Goal: Transaction & Acquisition: Purchase product/service

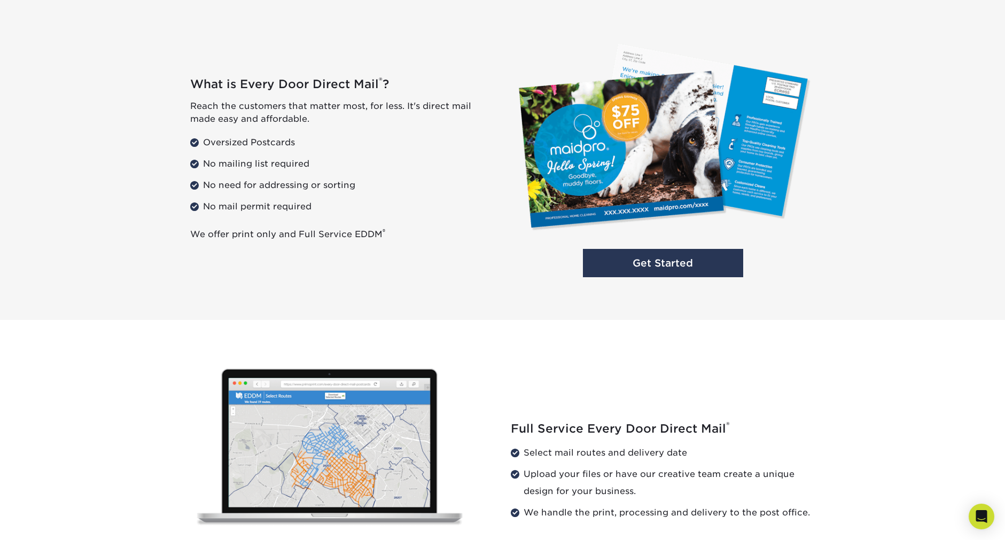
scroll to position [782, 0]
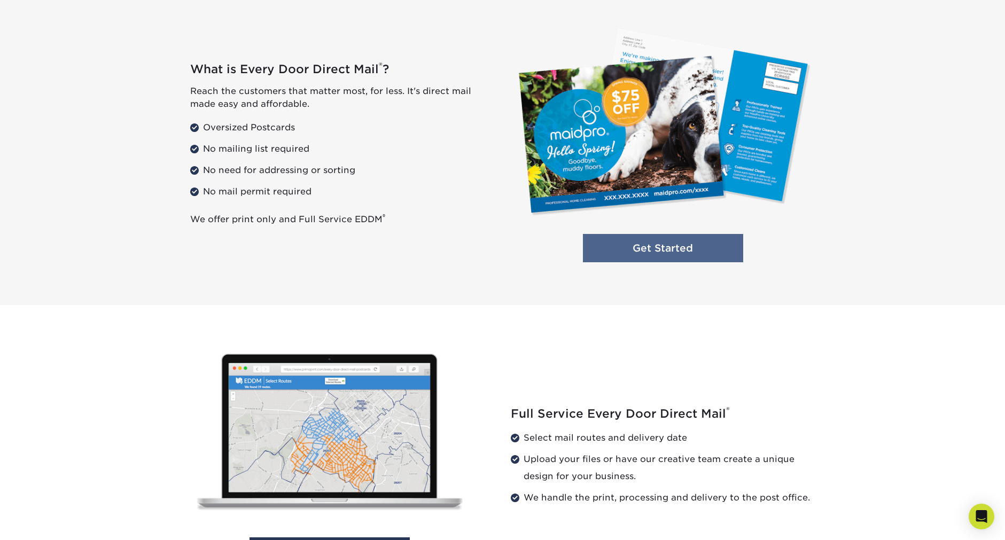
click at [669, 244] on link "Get Started" at bounding box center [663, 248] width 160 height 28
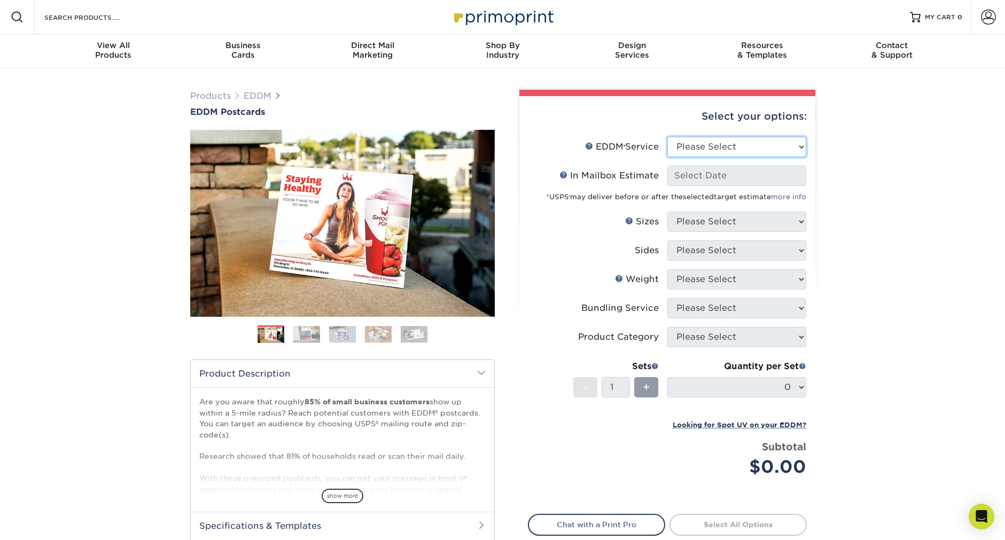
select select "full_service"
select select "-1"
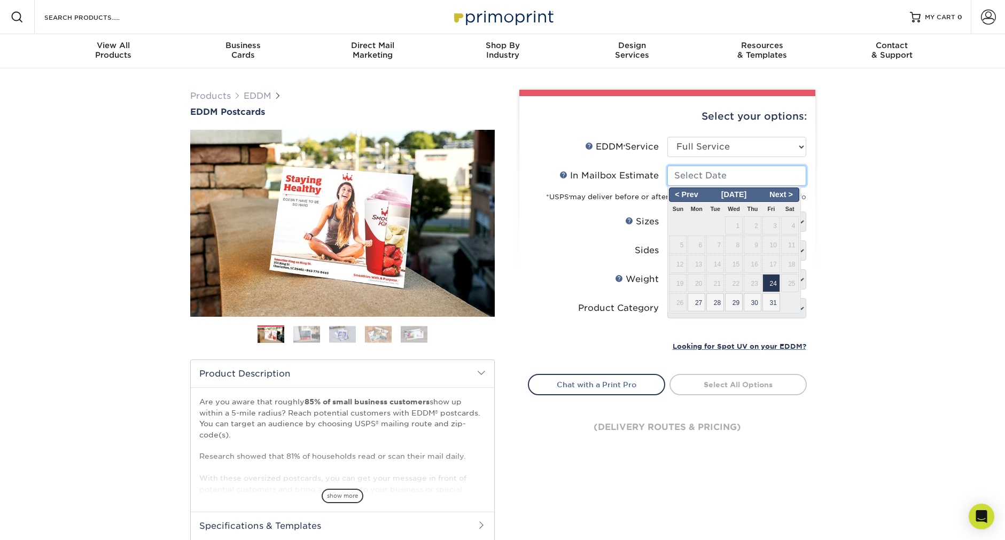
click at [799, 174] on input "In Mailbox Estimate Help In Mailbox Estimate" at bounding box center [736, 176] width 139 height 20
click at [772, 285] on span "24" at bounding box center [771, 283] width 18 height 18
type input "2025-10-24"
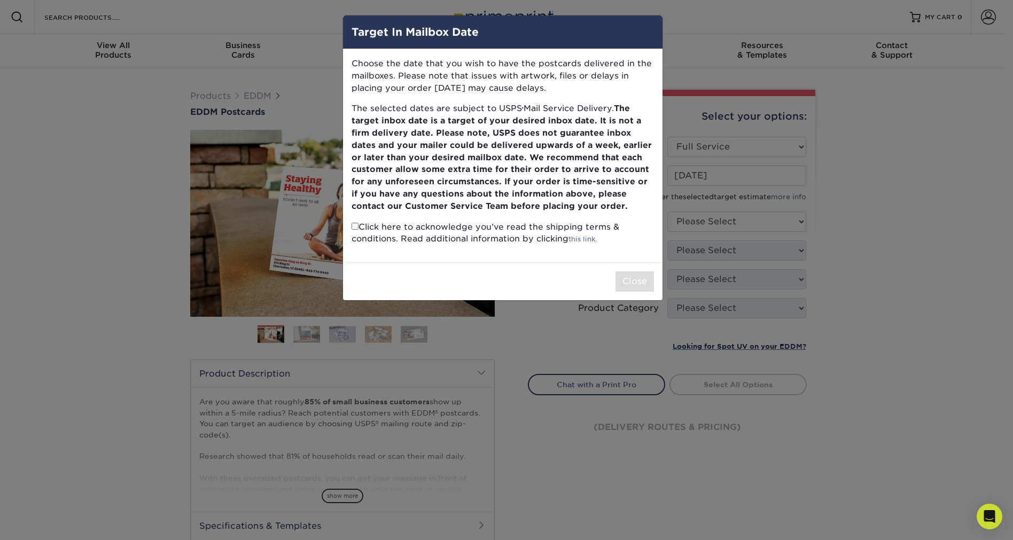
drag, startPoint x: 482, startPoint y: 37, endPoint x: 490, endPoint y: 36, distance: 7.6
click at [484, 36] on h4 "Target In Mailbox Date" at bounding box center [502, 32] width 302 height 16
click at [928, 279] on div "Target In Mailbox Date Choose the date that you wish to have the postcards deli…" at bounding box center [506, 270] width 1013 height 540
click at [551, 224] on p "Click here to acknowledge you’ve read the shipping terms & conditions. Read add…" at bounding box center [502, 233] width 302 height 25
click at [943, 222] on div "Target In Mailbox Date Choose the date that you wish to have the postcards deli…" at bounding box center [506, 270] width 1013 height 540
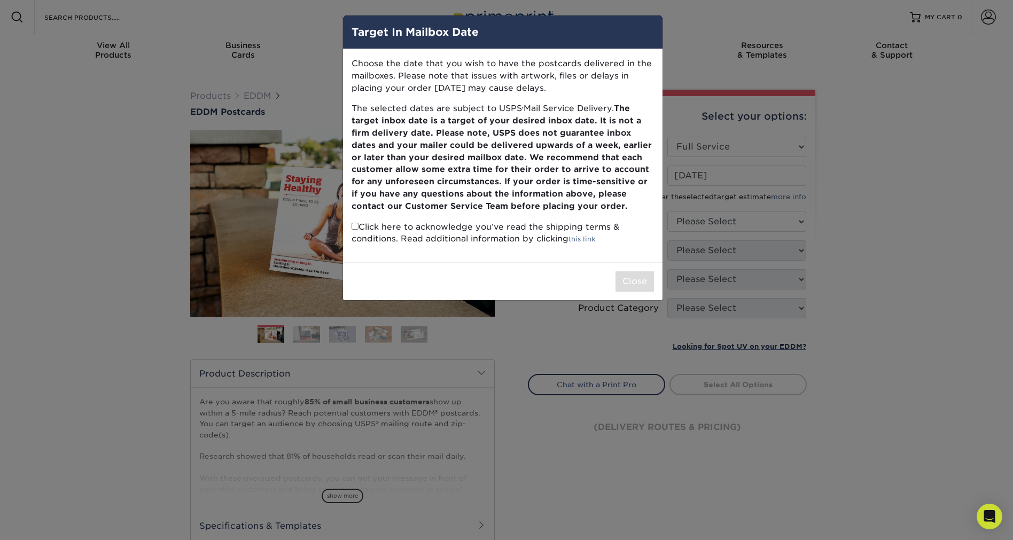
click at [356, 223] on input "checkbox" at bounding box center [354, 226] width 7 height 7
checkbox input "true"
click at [627, 273] on button "Close" at bounding box center [634, 281] width 38 height 20
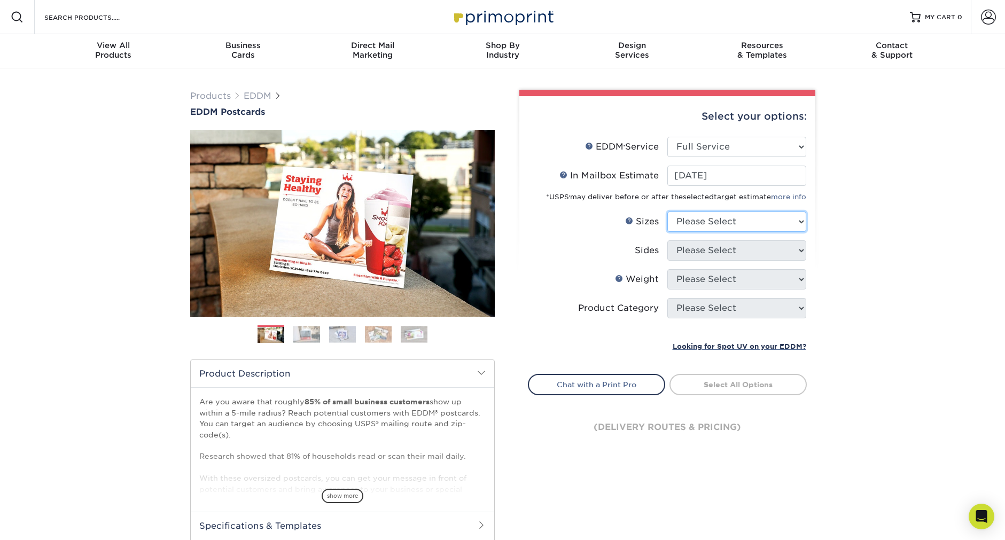
select select "8.50x11.00"
select select "13abbda7-1d64-4f25-8bb2-c179b224825d"
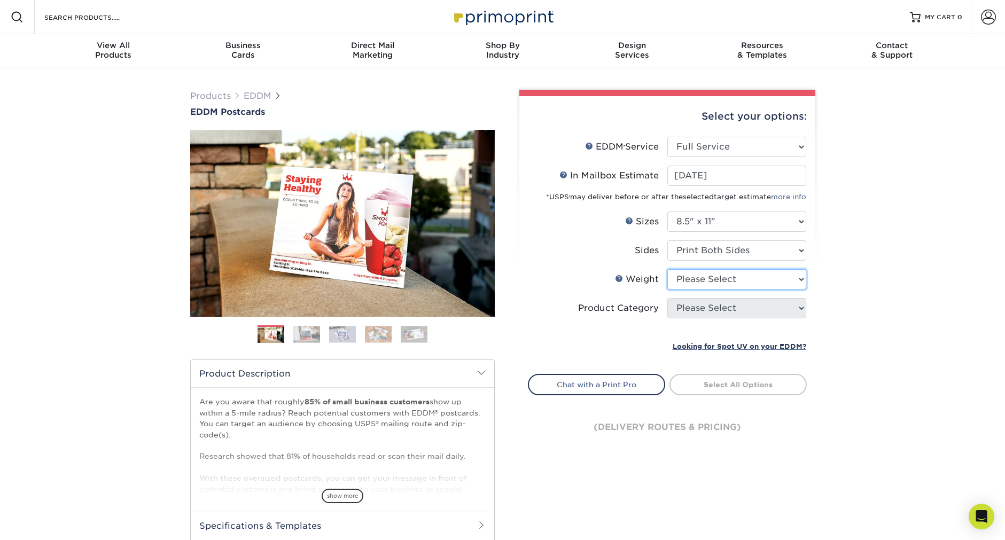
select select "14PT"
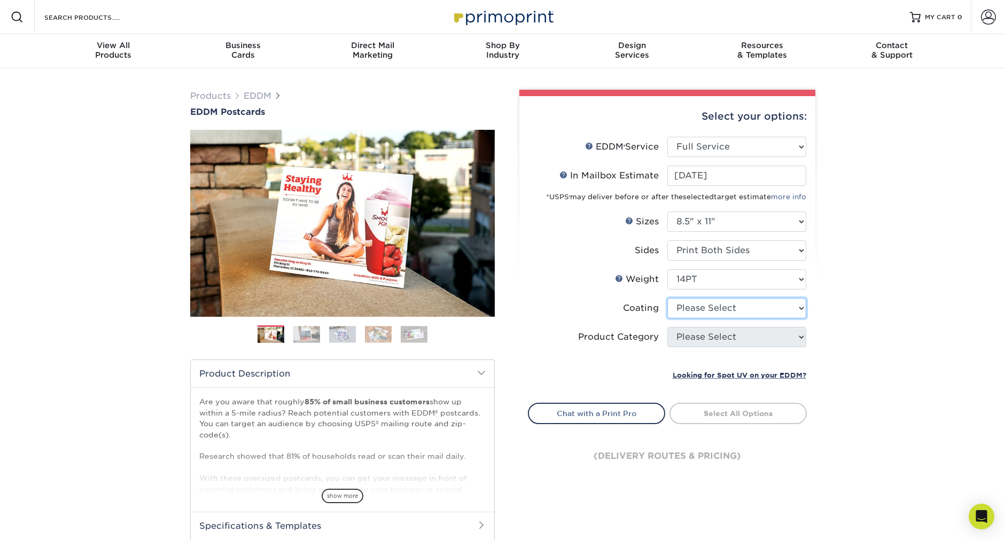
select select "1e8116af-acfc-44b1-83dc-8181aa338834"
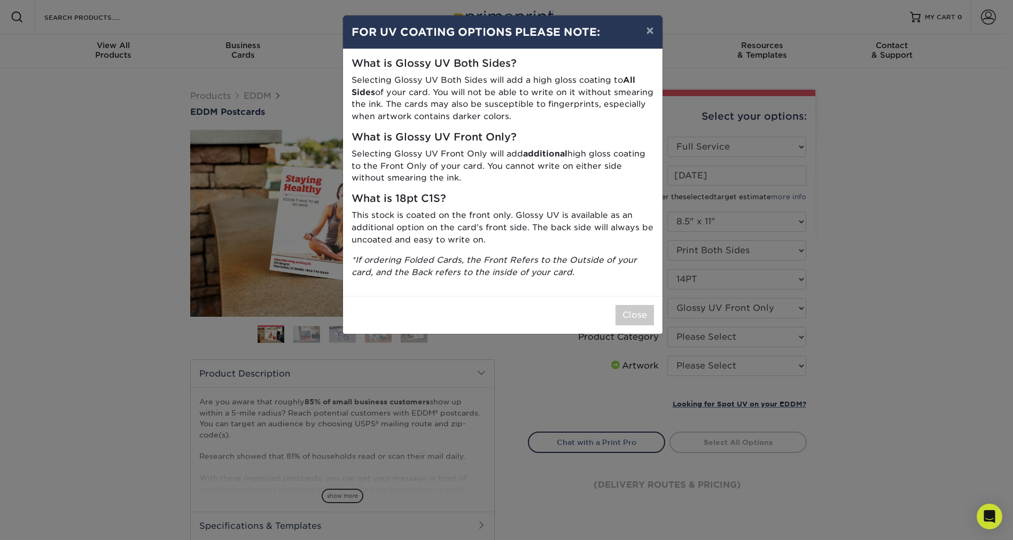
click at [472, 131] on h5 "What is Glossy UV Front Only?" at bounding box center [502, 137] width 302 height 12
click at [637, 305] on button "Close" at bounding box center [634, 315] width 38 height 20
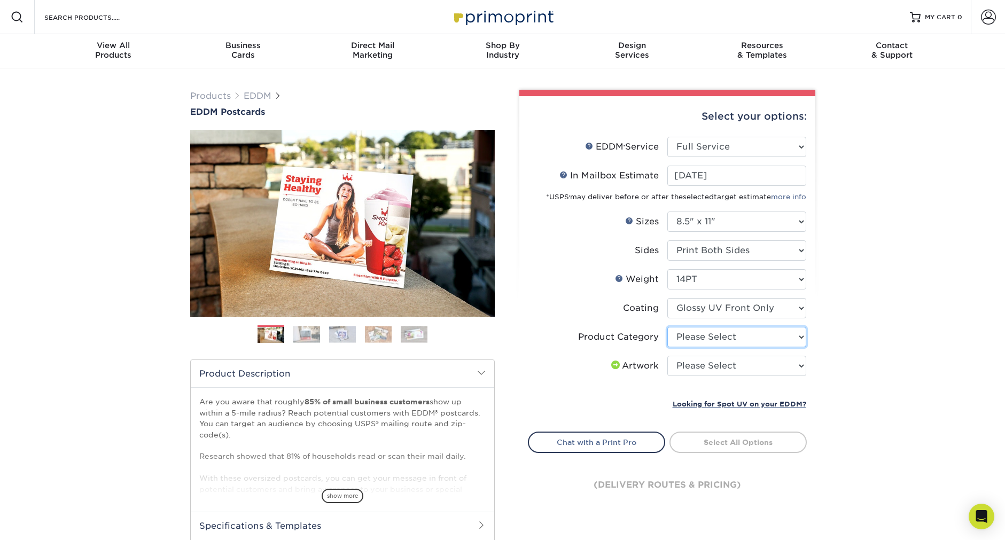
select select "eddd4a87-9082-47bb-843b-3bca55f6c842"
select select "upload"
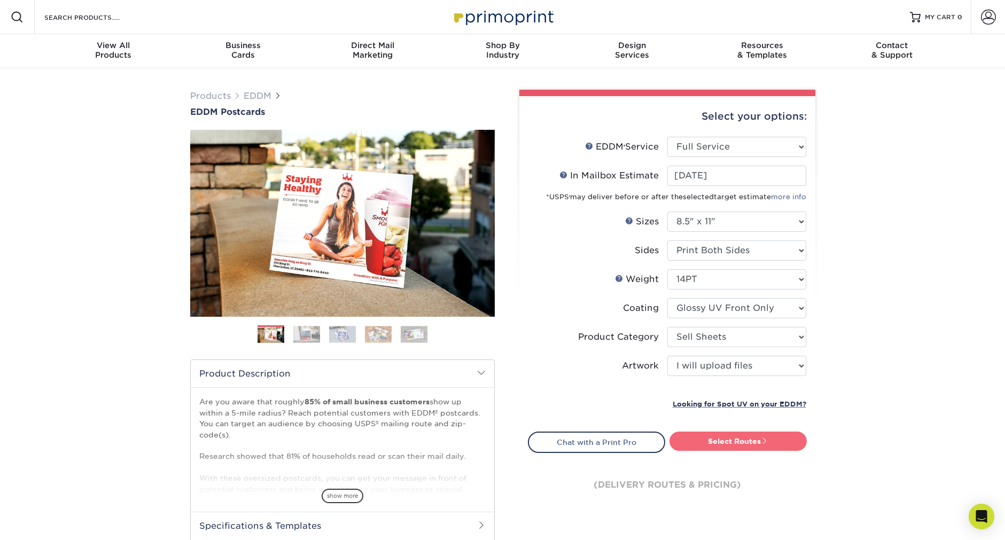
click at [754, 441] on link "Select Routes" at bounding box center [737, 441] width 137 height 19
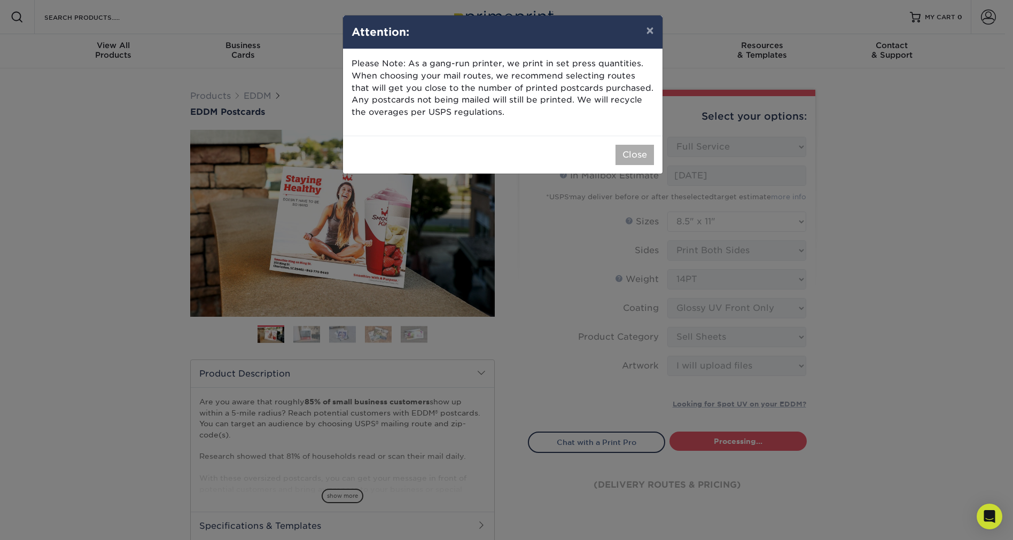
click at [646, 160] on button "Close" at bounding box center [634, 155] width 38 height 20
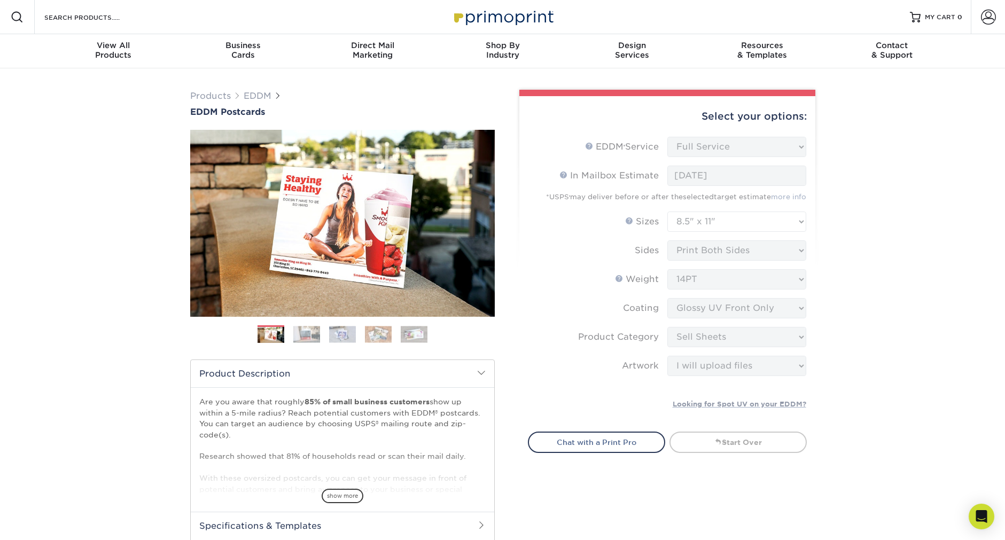
click at [302, 334] on img at bounding box center [306, 334] width 27 height 17
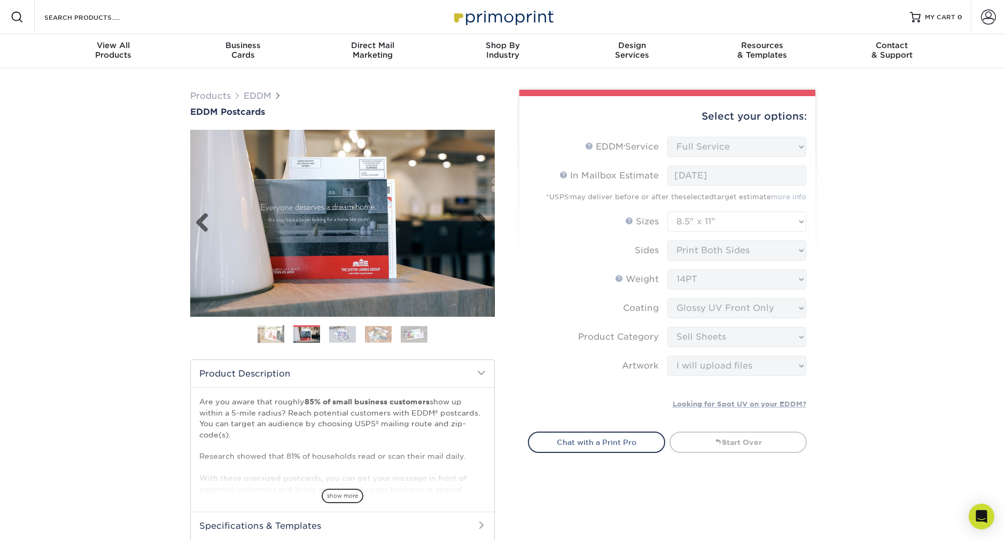
click at [342, 179] on img at bounding box center [342, 223] width 304 height 187
click at [340, 331] on img at bounding box center [342, 334] width 27 height 17
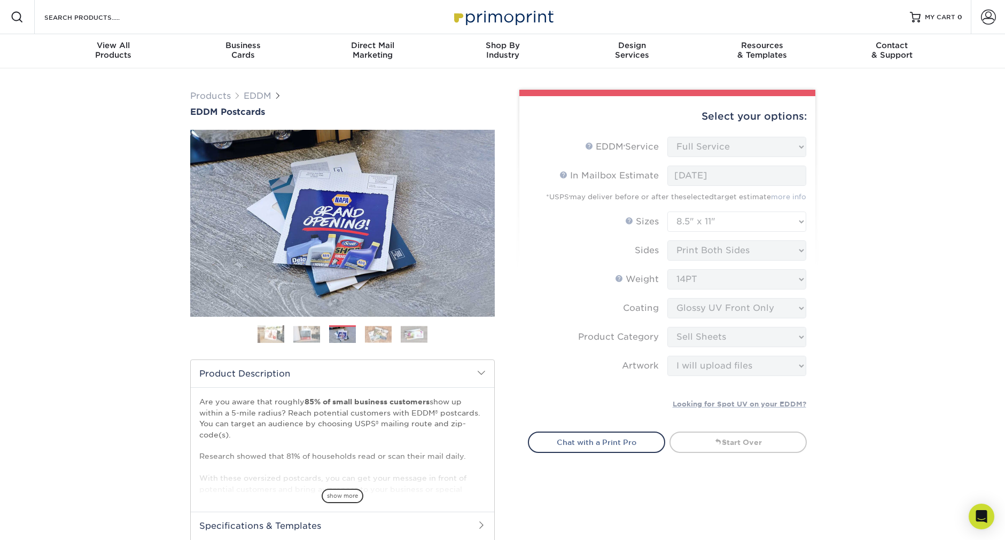
click at [378, 330] on img at bounding box center [378, 334] width 27 height 17
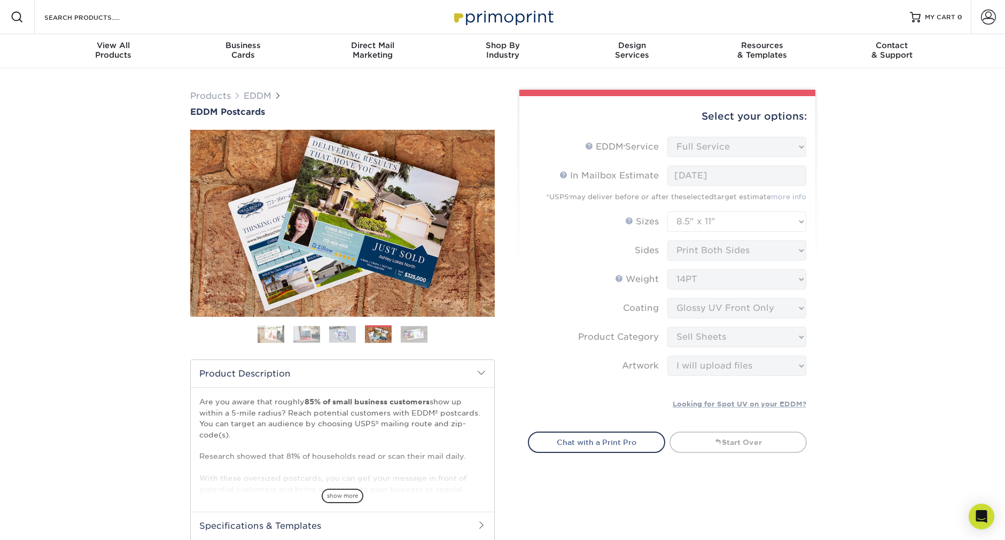
click at [414, 333] on img at bounding box center [414, 334] width 27 height 17
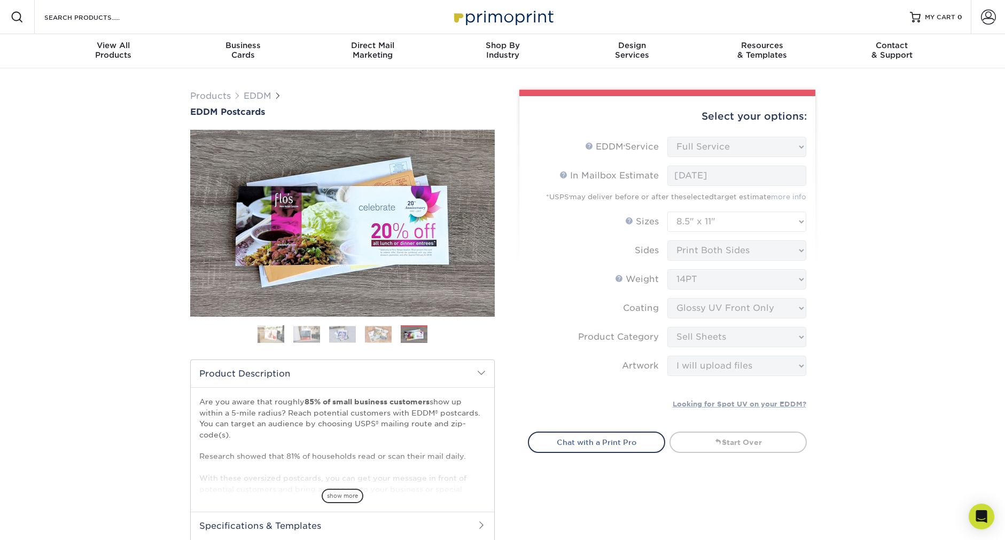
click at [346, 334] on img at bounding box center [342, 334] width 27 height 17
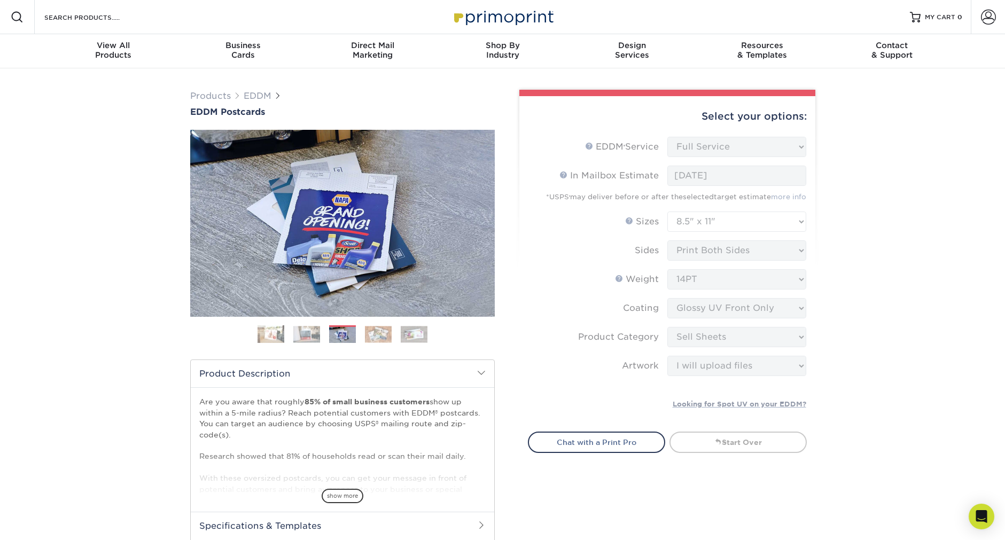
click at [309, 335] on img at bounding box center [306, 334] width 27 height 17
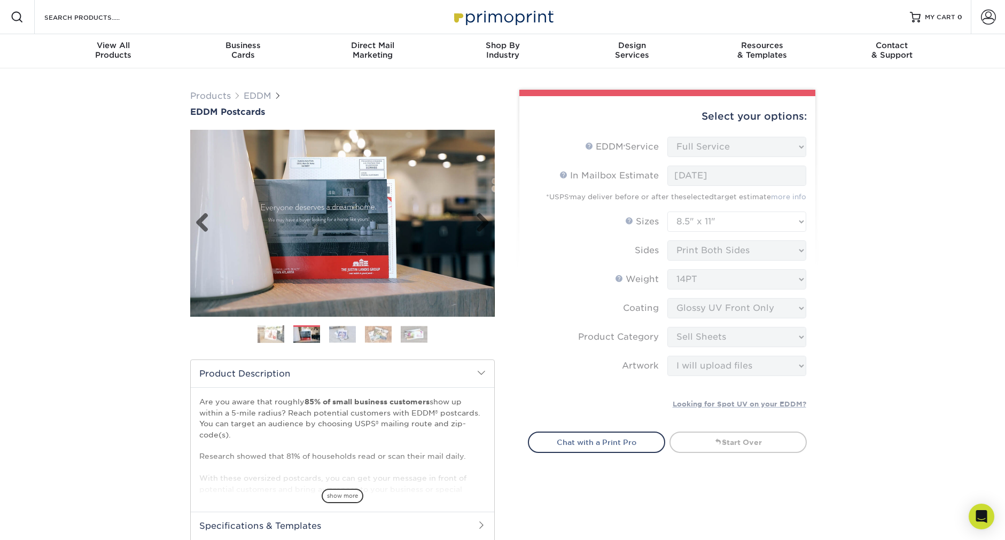
click at [308, 168] on img at bounding box center [342, 223] width 304 height 187
